Goal: Communication & Community: Answer question/provide support

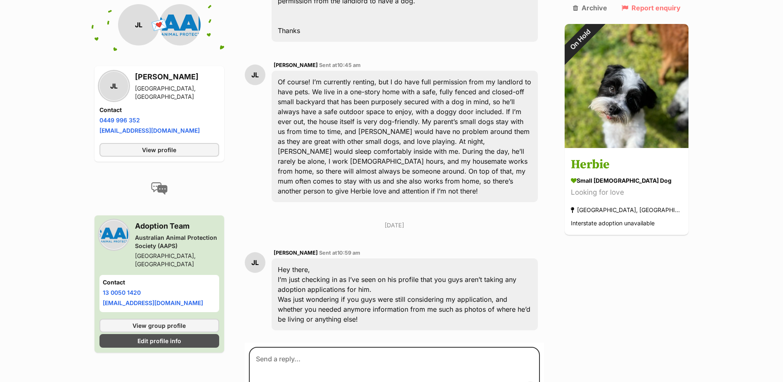
scroll to position [615, 0]
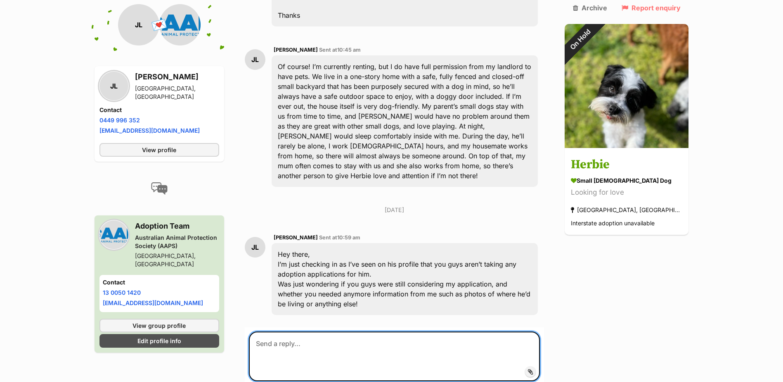
click at [288, 331] on textarea at bounding box center [395, 356] width 292 height 50
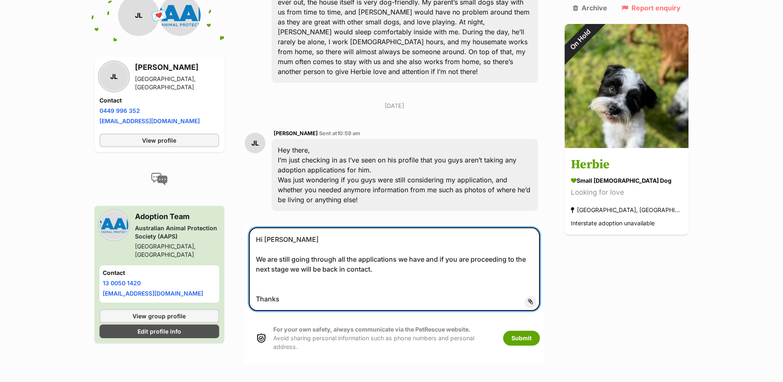
scroll to position [739, 0]
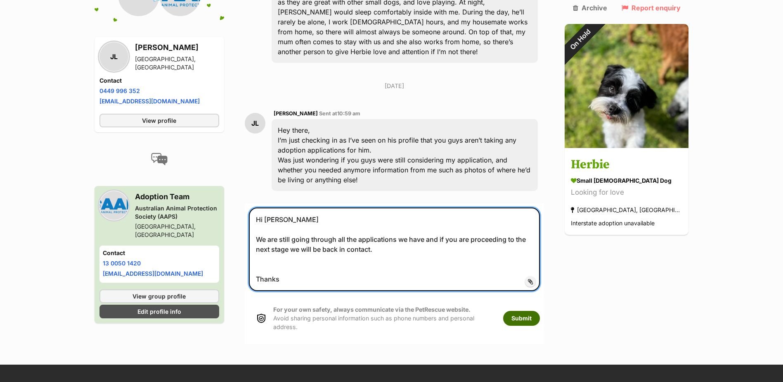
type textarea "Hi Jasmin We are still going through all the applications we have and if you ar…"
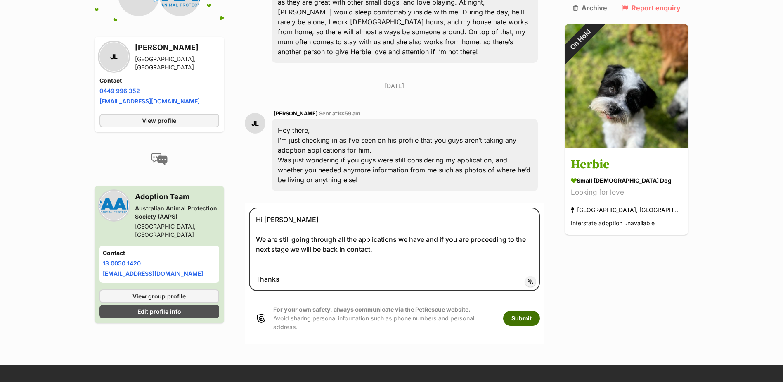
click at [538, 311] on button "Submit" at bounding box center [521, 318] width 37 height 15
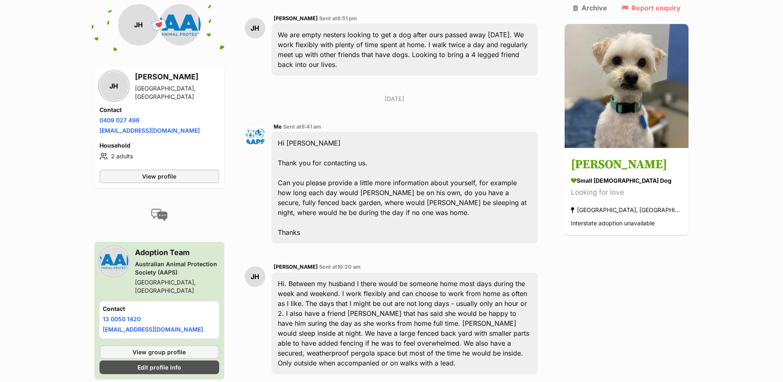
scroll to position [271, 0]
